Goal: Use online tool/utility: Utilize a website feature to perform a specific function

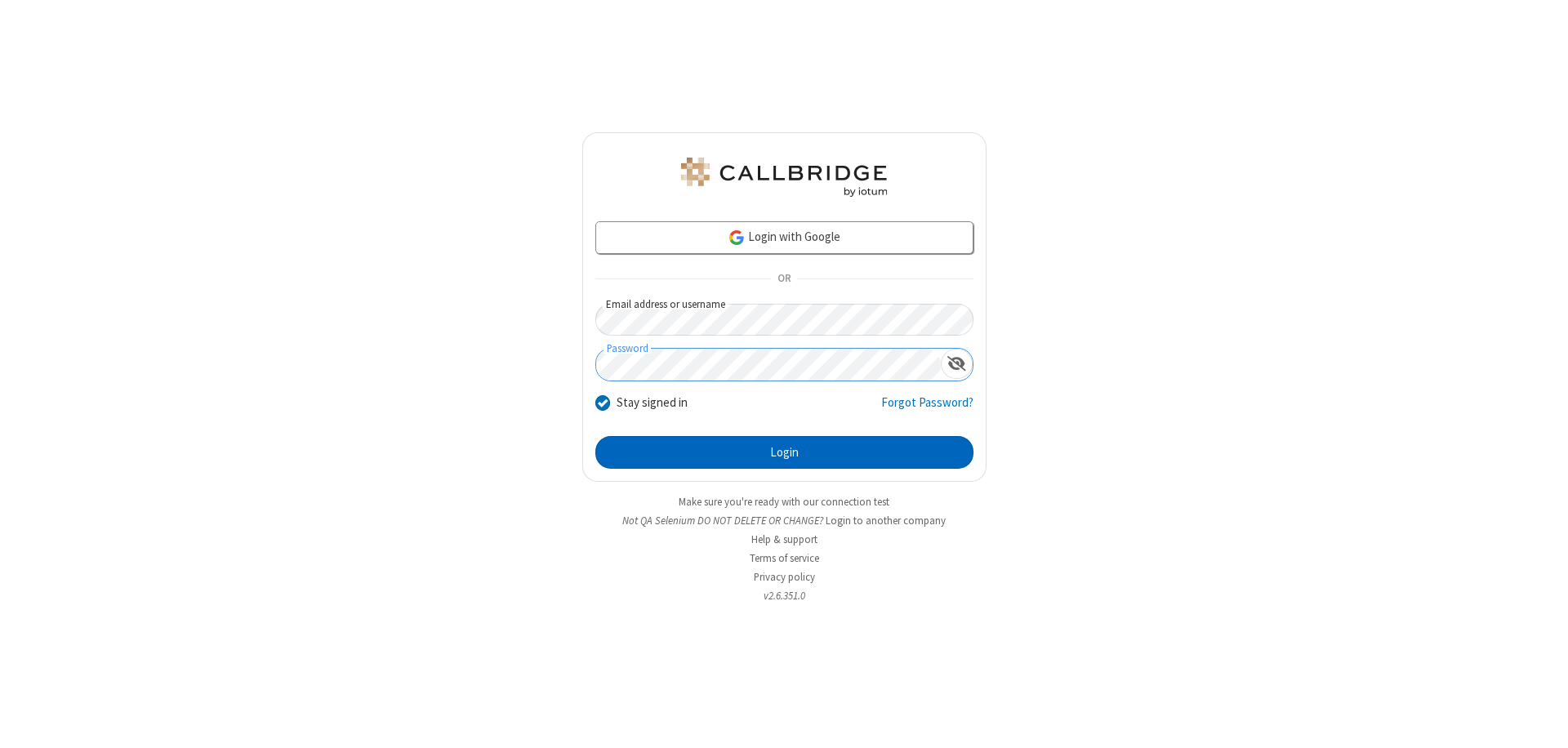
click at [784, 453] on button "Login" at bounding box center [784, 452] width 378 height 32
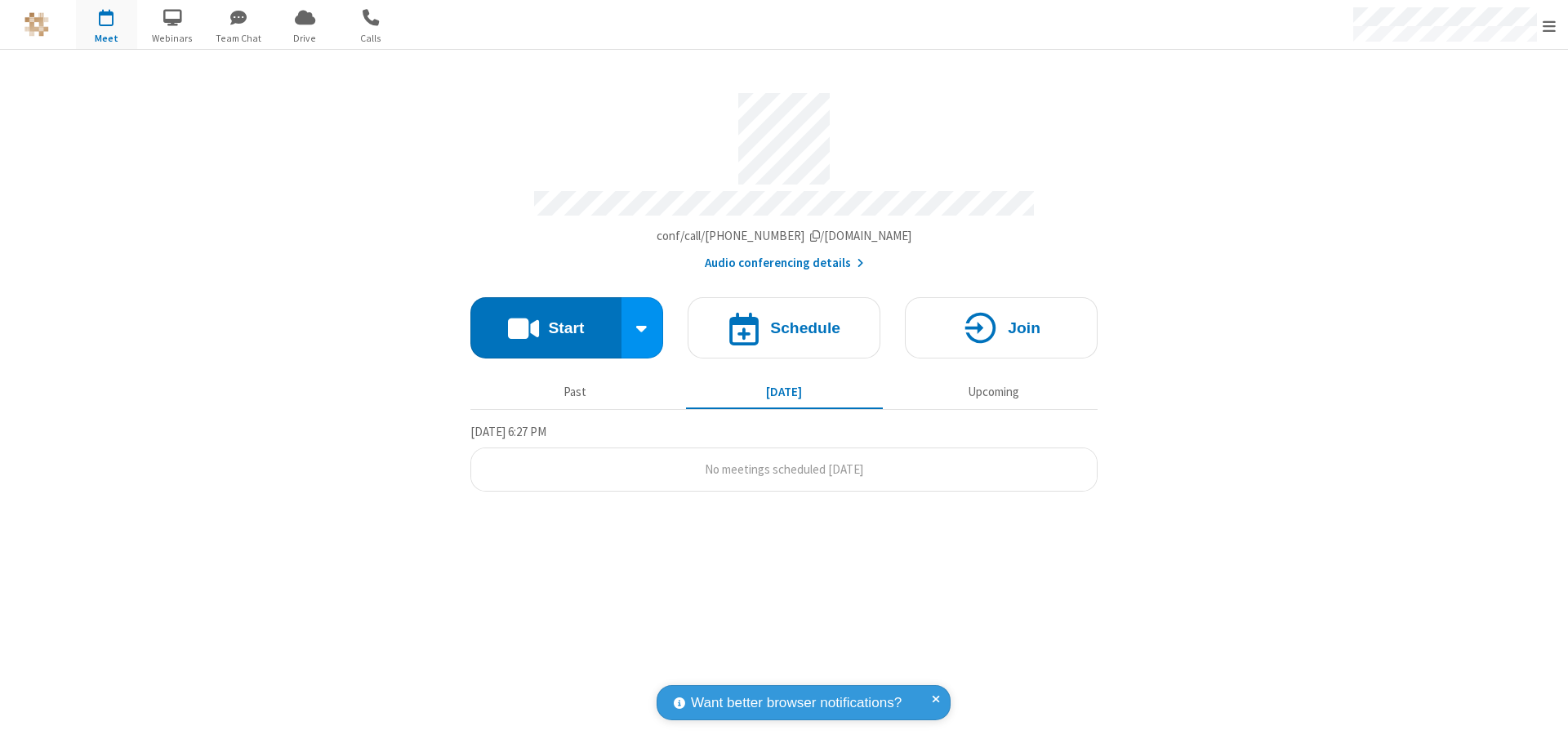
click at [546, 320] on button "Start" at bounding box center [546, 328] width 151 height 61
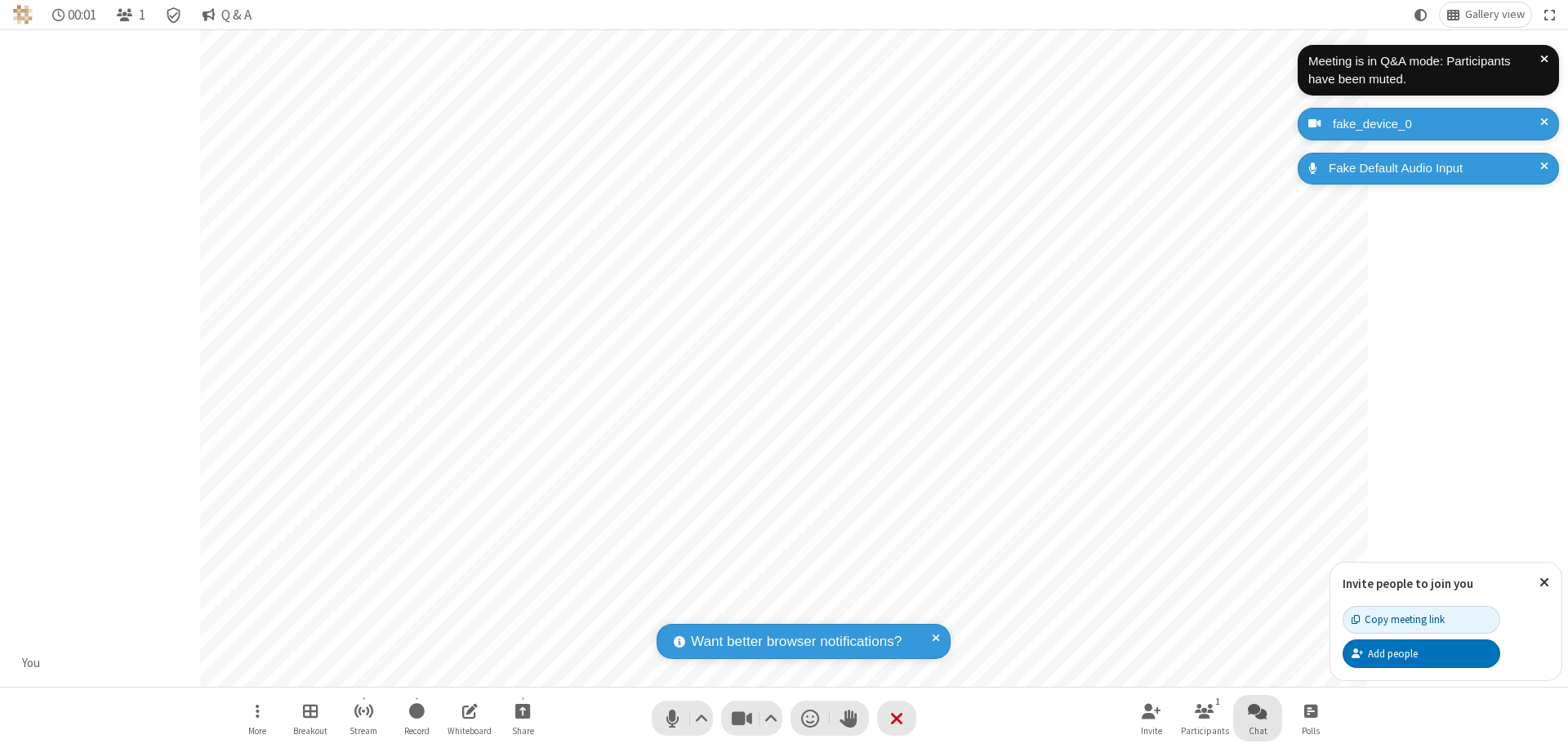
click at [1257, 711] on span "Open chat" at bounding box center [1257, 710] width 19 height 20
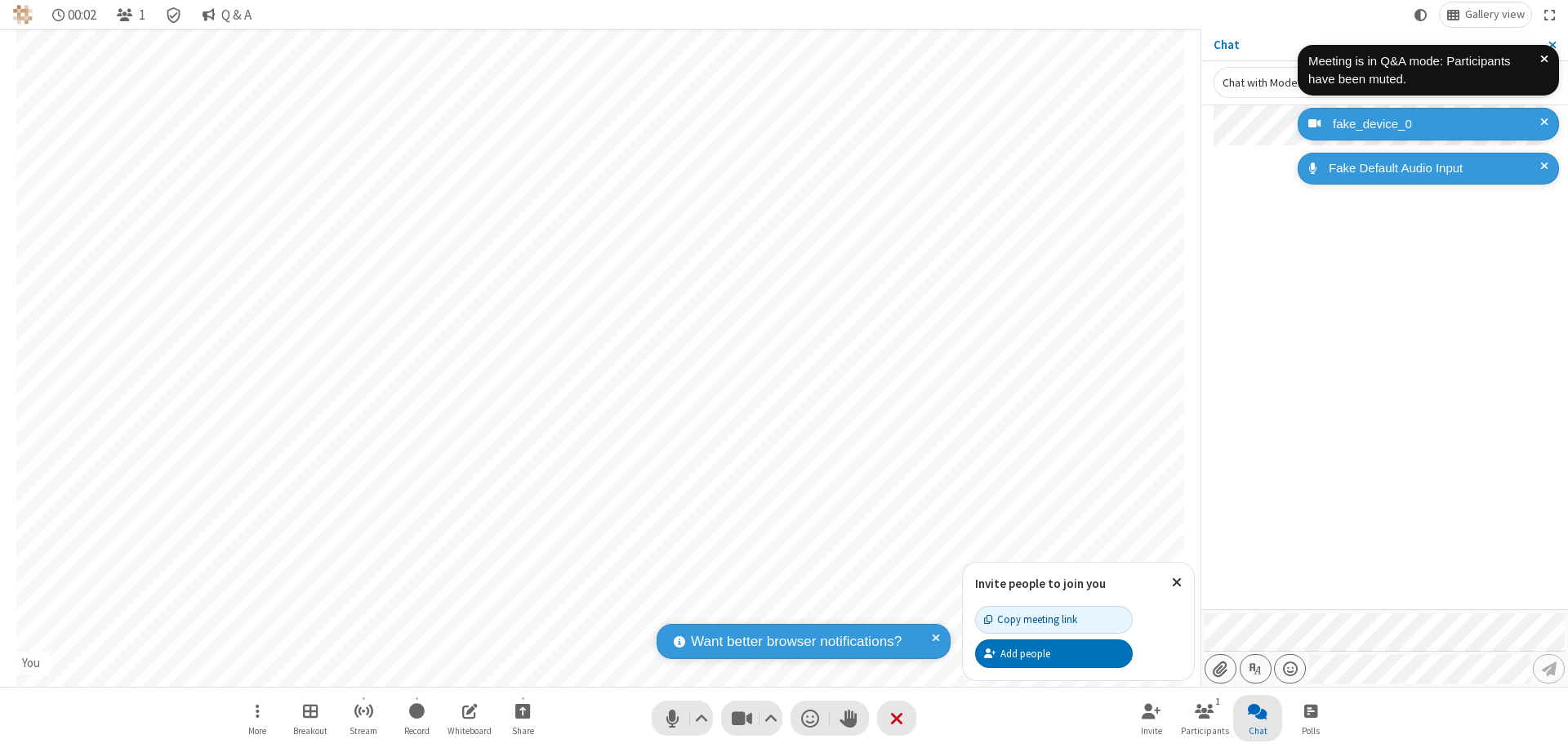
type input "C:\fakepath\doc_test.docx"
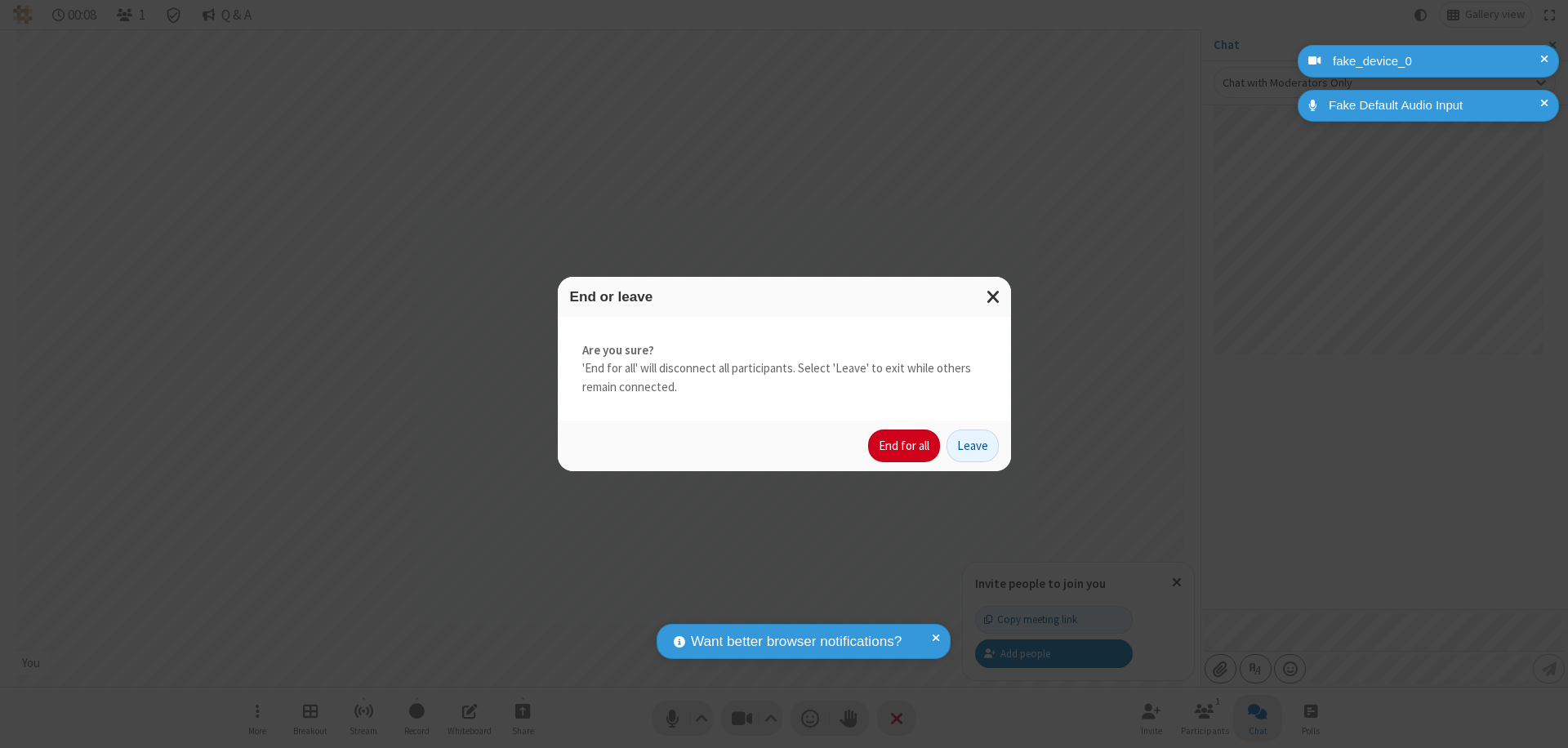
click at [905, 446] on button "End for all" at bounding box center [904, 445] width 72 height 32
